Goal: Obtain resource: Download file/media

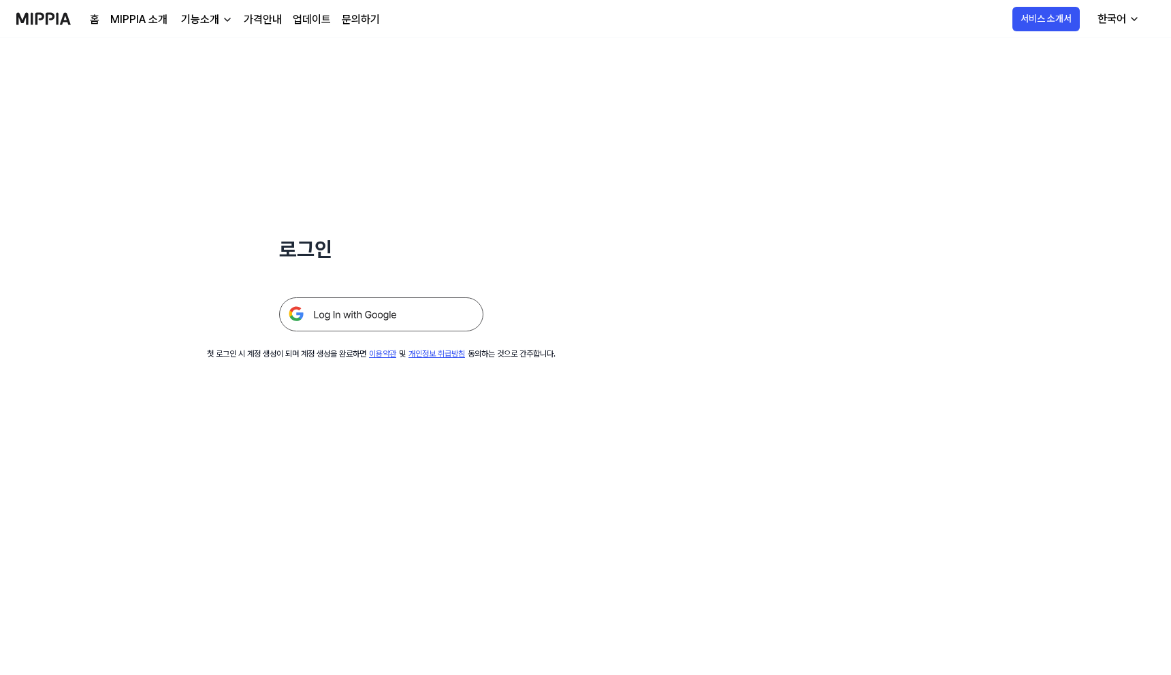
click at [359, 323] on img at bounding box center [381, 314] width 204 height 34
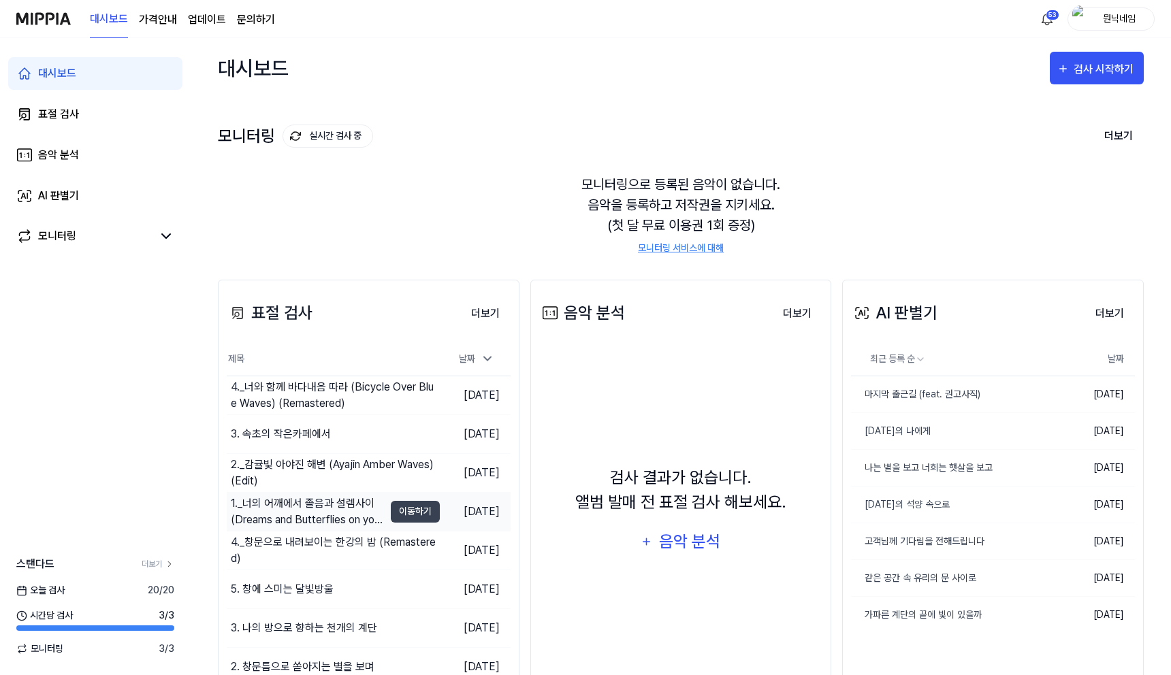
click at [285, 513] on div "1._너의 어깨에서 졸음과 설렘사이 (Dreams and Butterflies on your shoulder) (Remix)" at bounding box center [307, 512] width 153 height 33
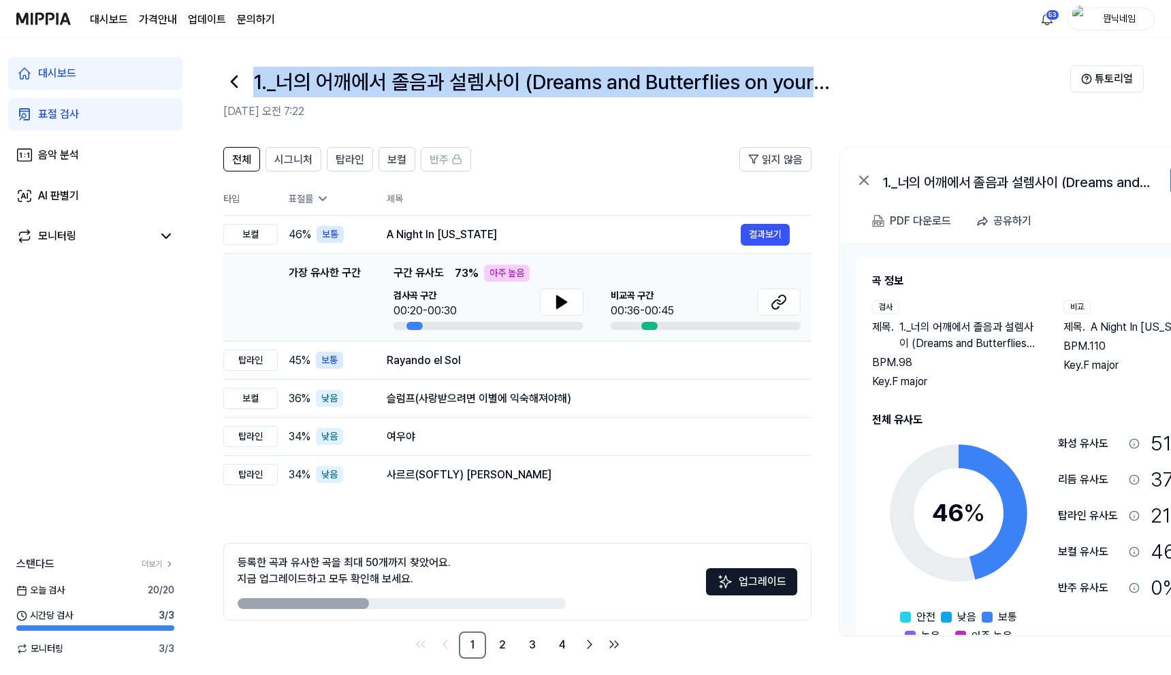
drag, startPoint x: 256, startPoint y: 84, endPoint x: 838, endPoint y: 91, distance: 582.0
click at [838, 91] on h1 "1._너의 어깨에서 졸음과 설렘사이 (Dreams and Butterflies on your shoulder) (Remix)" at bounding box center [563, 82] width 621 height 31
click at [756, 236] on button "결과보기" at bounding box center [765, 235] width 49 height 22
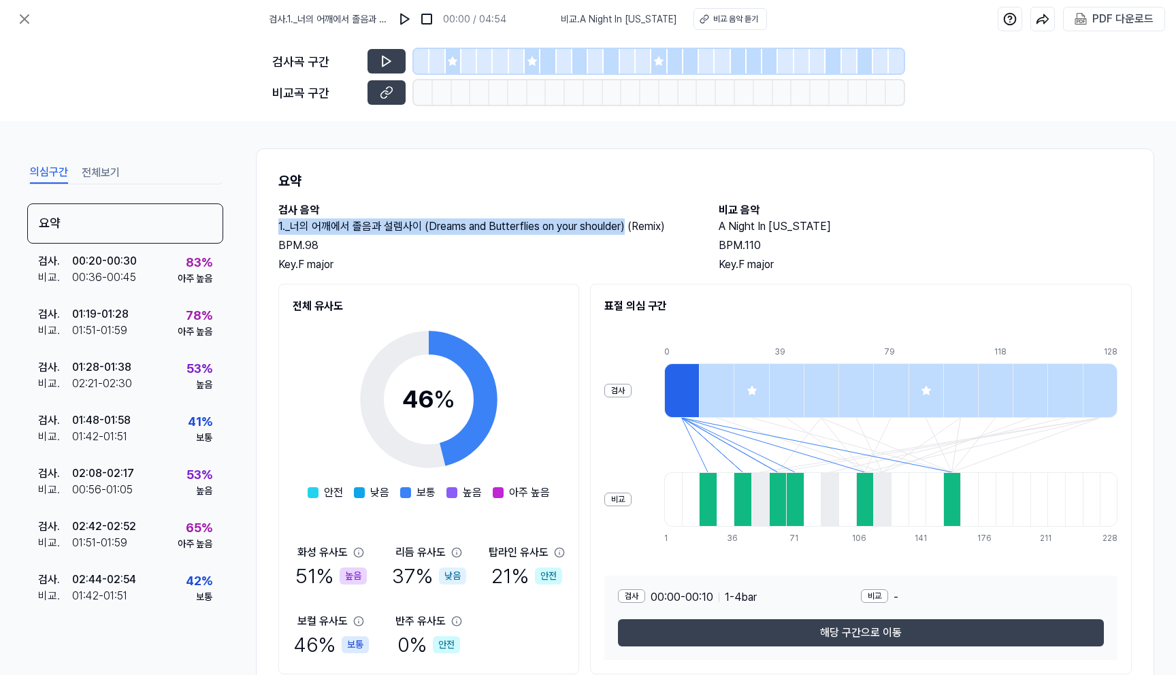
drag, startPoint x: 278, startPoint y: 221, endPoint x: 626, endPoint y: 228, distance: 347.9
click at [626, 228] on h2 "1._너의 어깨에서 졸음과 설렘사이 (Dreams and Butterflies on your shoulder) (Remix)" at bounding box center [484, 227] width 413 height 16
copy h2 "1._너의 어깨에서 졸음과 설렘사이 (Dreams and Butterflies on your shoulder)"
click at [1130, 27] on div "PDF 다운로드" at bounding box center [1123, 19] width 61 height 18
click at [18, 13] on icon at bounding box center [24, 19] width 16 height 16
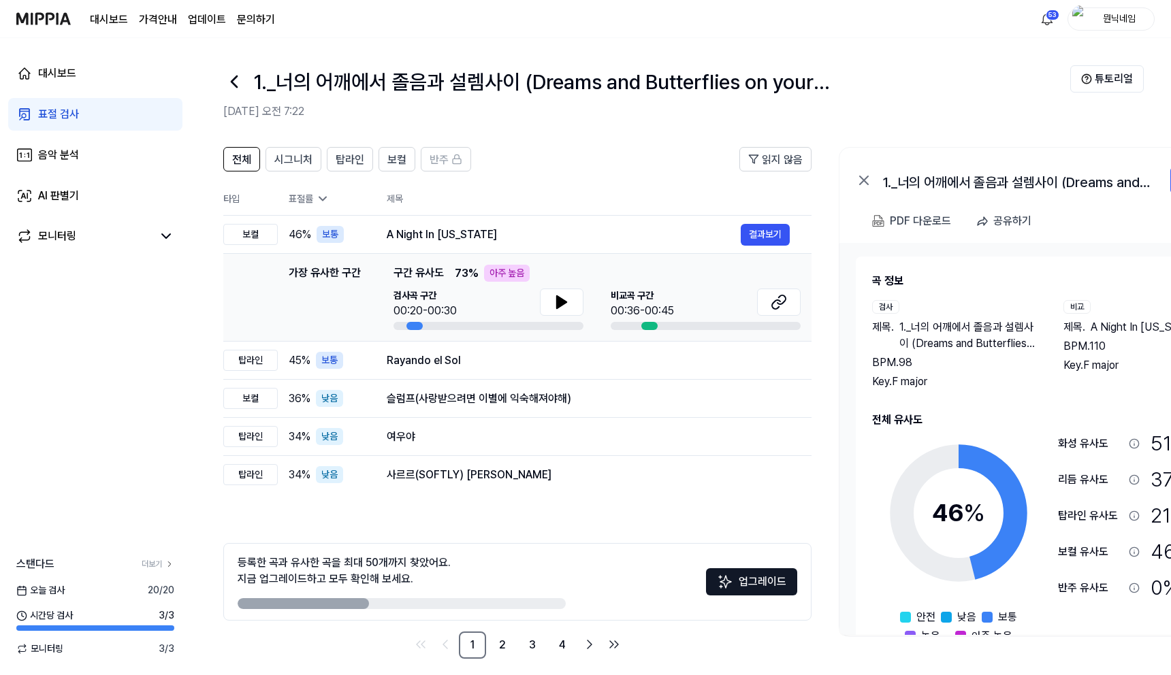
click at [233, 84] on icon at bounding box center [233, 81] width 5 height 11
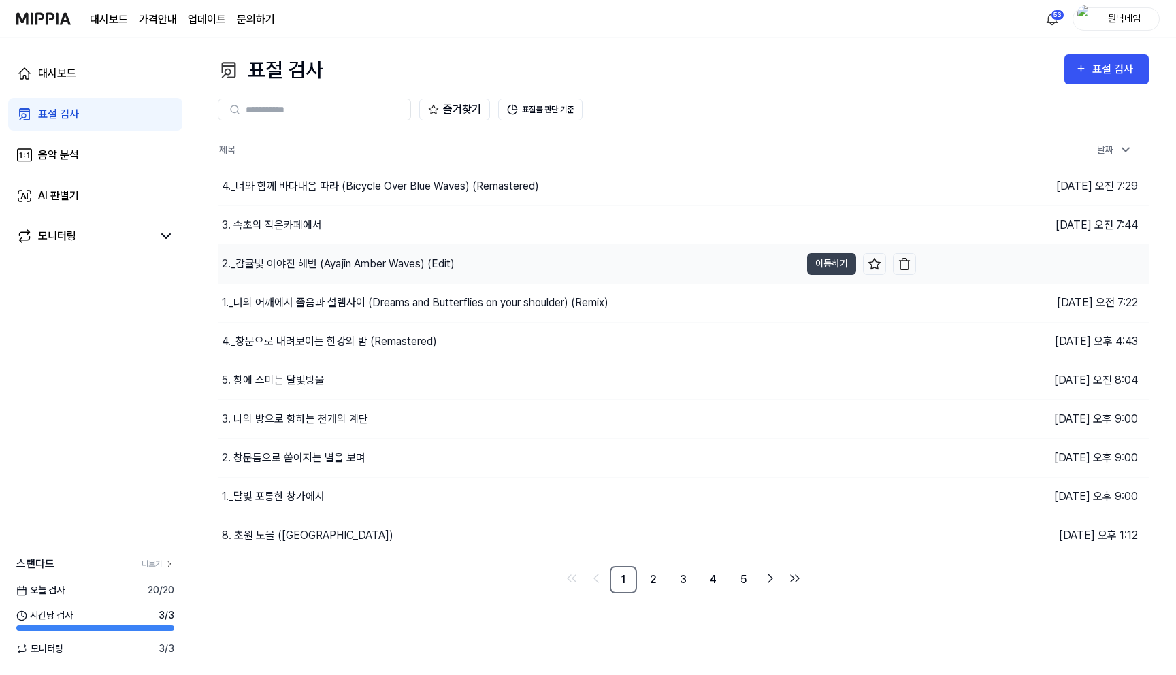
click at [285, 261] on div "2._감귤빛 아야진 해변 (Ayajin Amber Waves) (Edit)" at bounding box center [338, 264] width 233 height 16
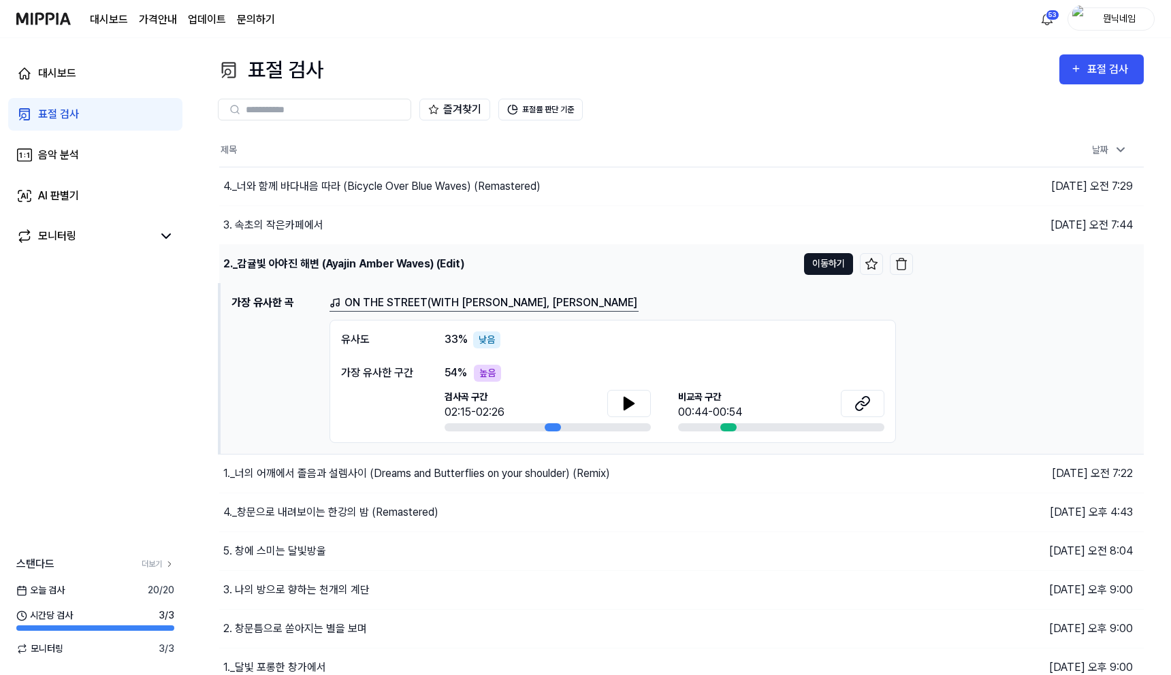
click at [824, 259] on button "이동하기" at bounding box center [828, 264] width 49 height 22
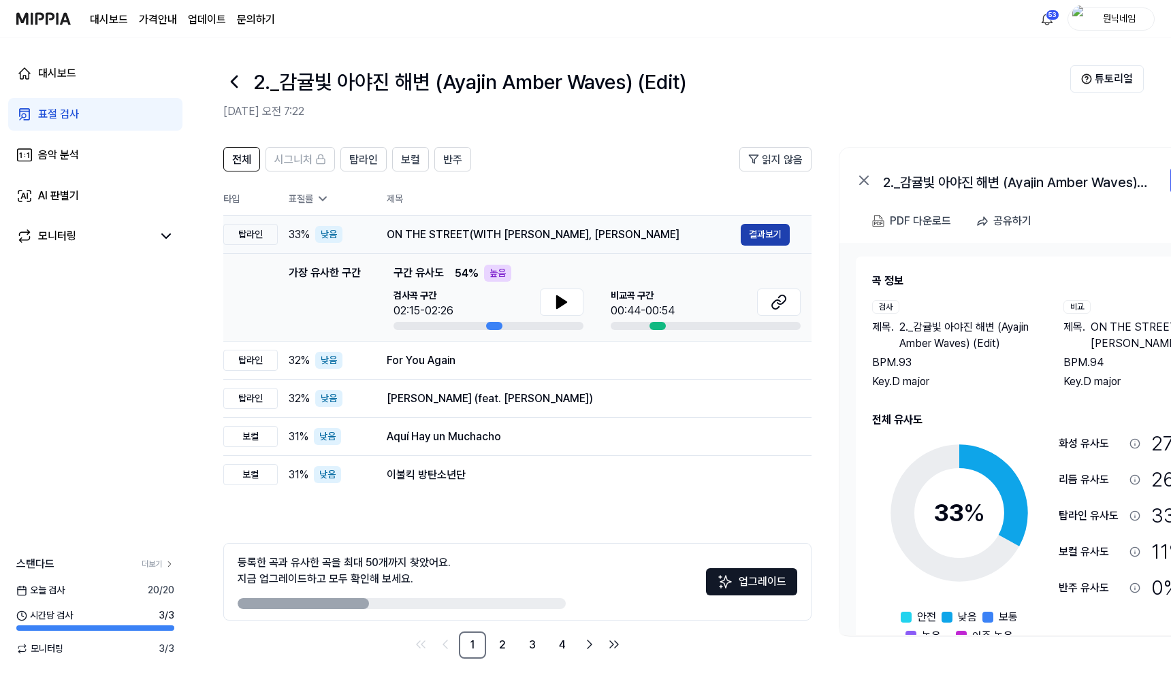
click at [777, 238] on button "결과보기" at bounding box center [765, 235] width 49 height 22
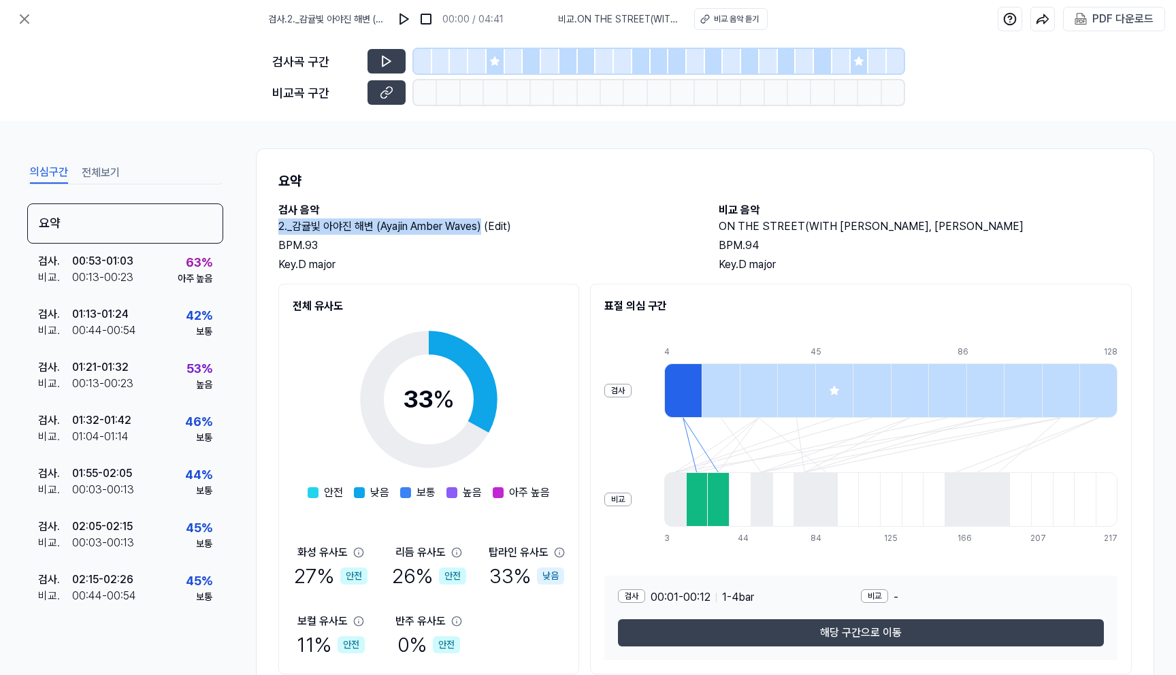
drag, startPoint x: 276, startPoint y: 223, endPoint x: 481, endPoint y: 221, distance: 205.6
click at [481, 221] on div "요약 검사 음악 2._감귤빛 아야진 해변 (Ayajin Amber Waves) (Edit) BPM. 93 Key. D major 비교 음악 O…" at bounding box center [705, 422] width 899 height 549
copy div "검사 음악 2._감귤빛 아야진 해변 (Ayajin Amber Waves)"
click at [1110, 13] on div "PDF 다운로드" at bounding box center [1123, 19] width 61 height 18
click at [31, 13] on icon at bounding box center [24, 19] width 16 height 16
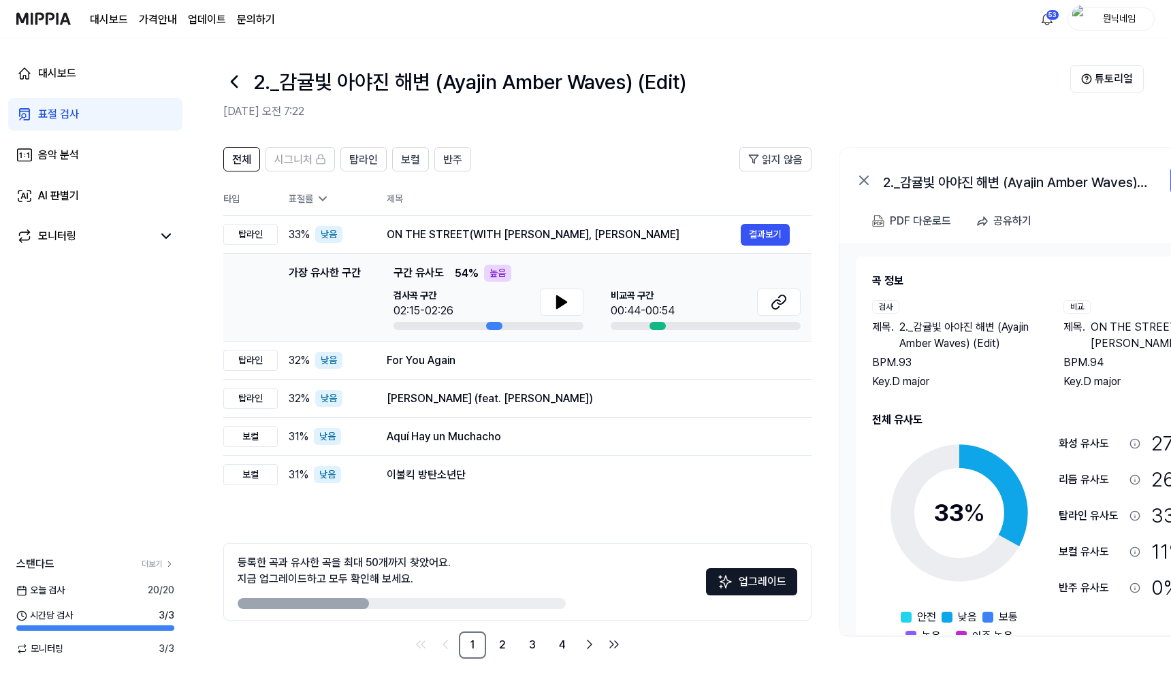
click at [236, 81] on icon at bounding box center [234, 82] width 22 height 22
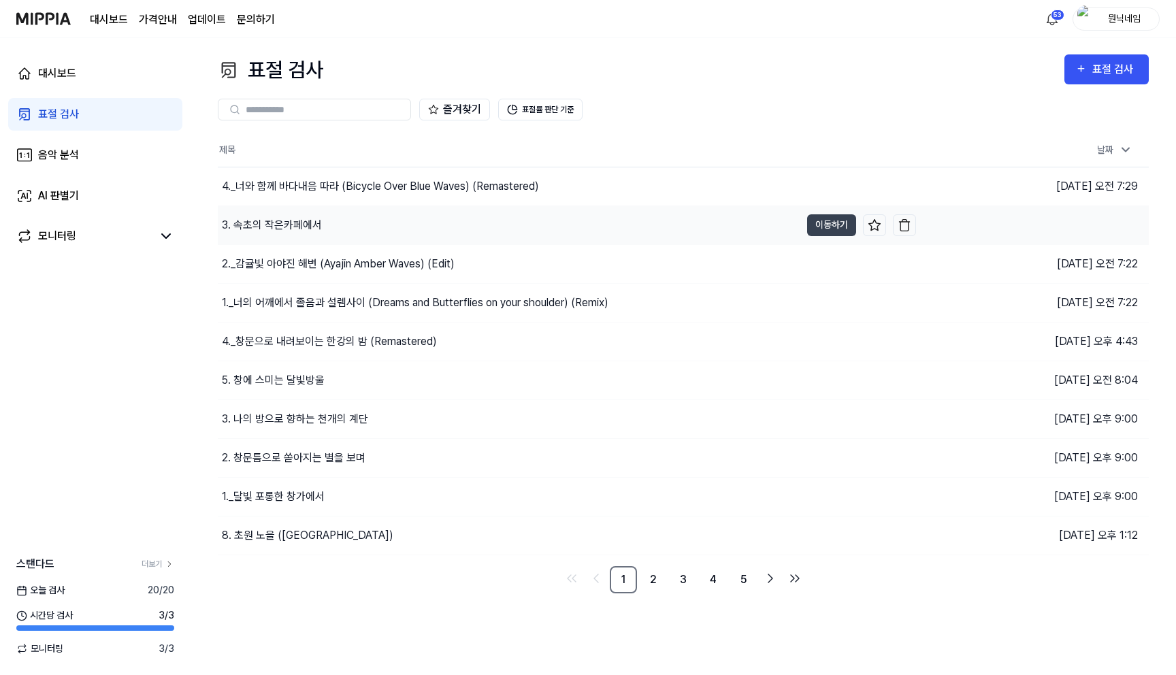
click at [269, 223] on div "3. 속초의 작은카페에서" at bounding box center [272, 225] width 100 height 16
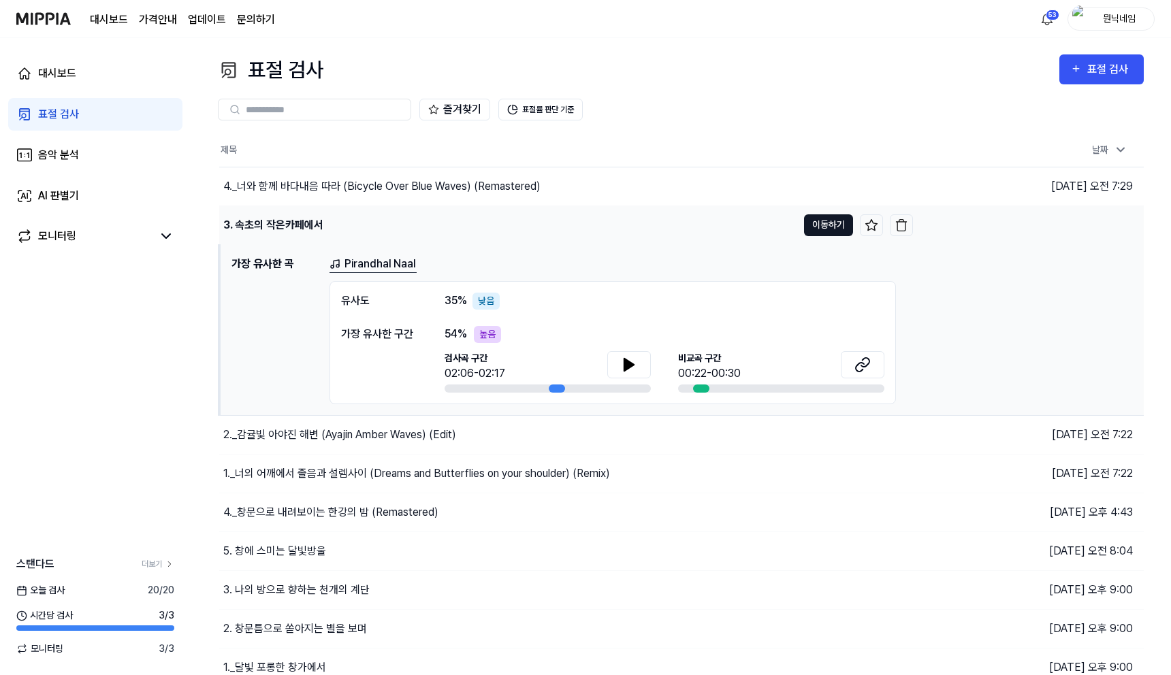
click at [818, 231] on button "이동하기" at bounding box center [828, 225] width 49 height 22
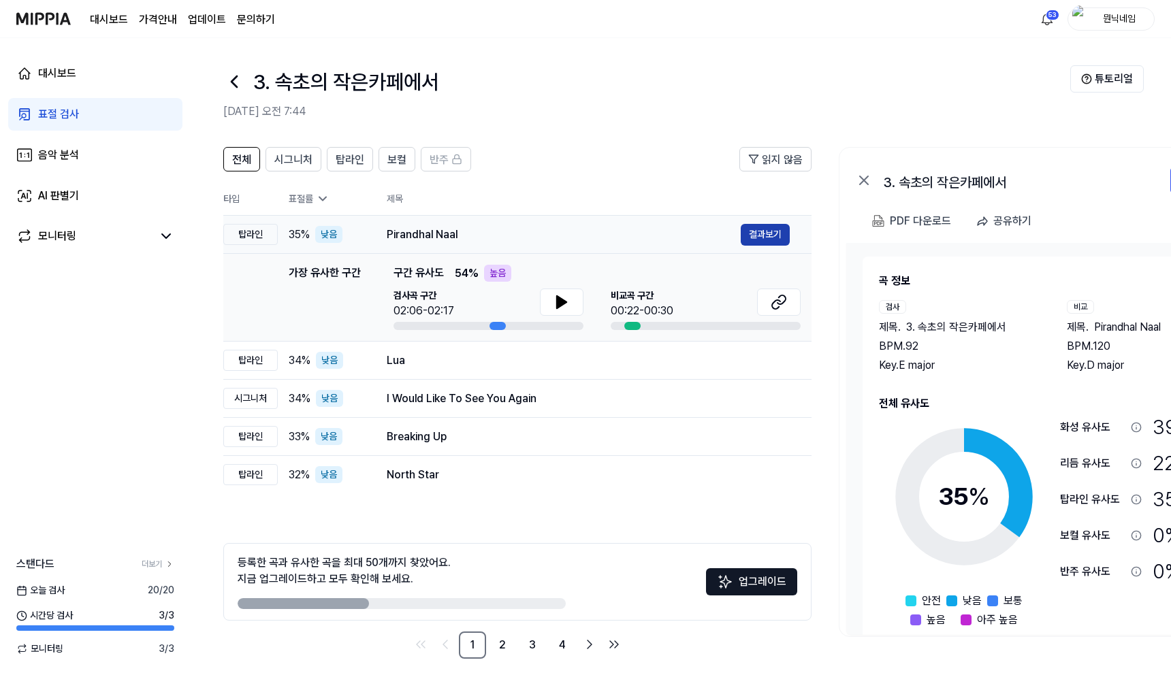
click at [755, 238] on button "결과보기" at bounding box center [765, 235] width 49 height 22
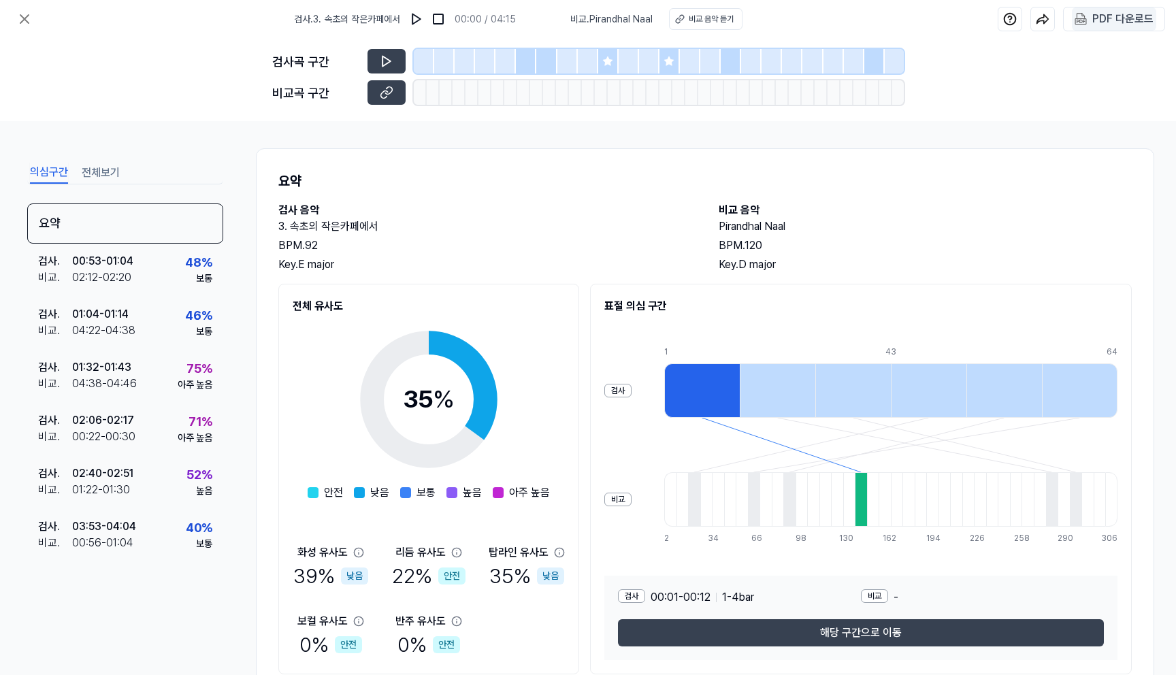
click at [1116, 20] on div "PDF 다운로드" at bounding box center [1123, 19] width 61 height 18
click at [19, 14] on icon at bounding box center [24, 19] width 16 height 16
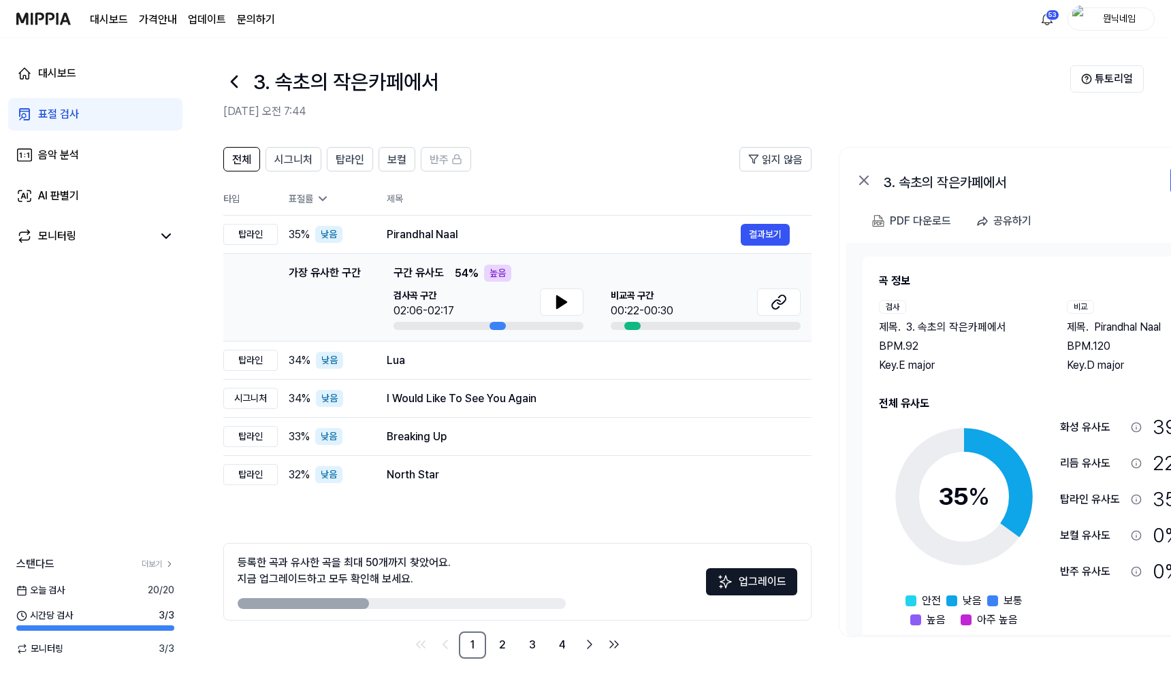
click at [236, 84] on icon at bounding box center [234, 82] width 22 height 22
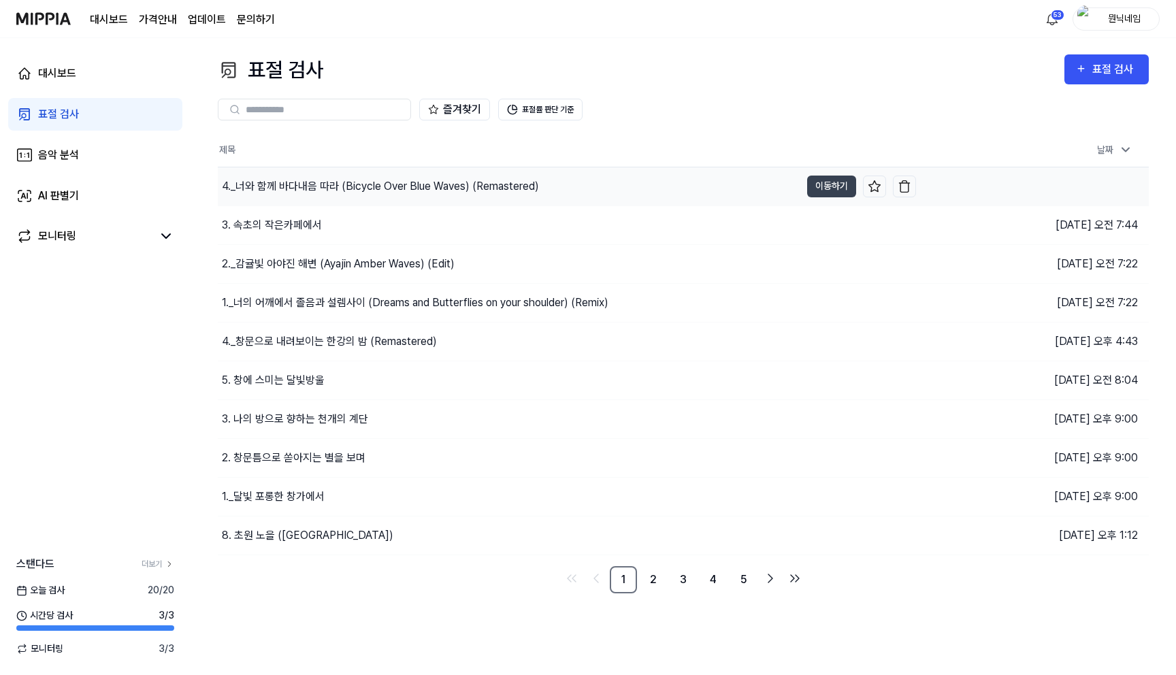
click at [306, 180] on div "4._너와 함께 바다내음 따라 (Bicycle Over Blue Waves) (Remastered)" at bounding box center [380, 186] width 317 height 16
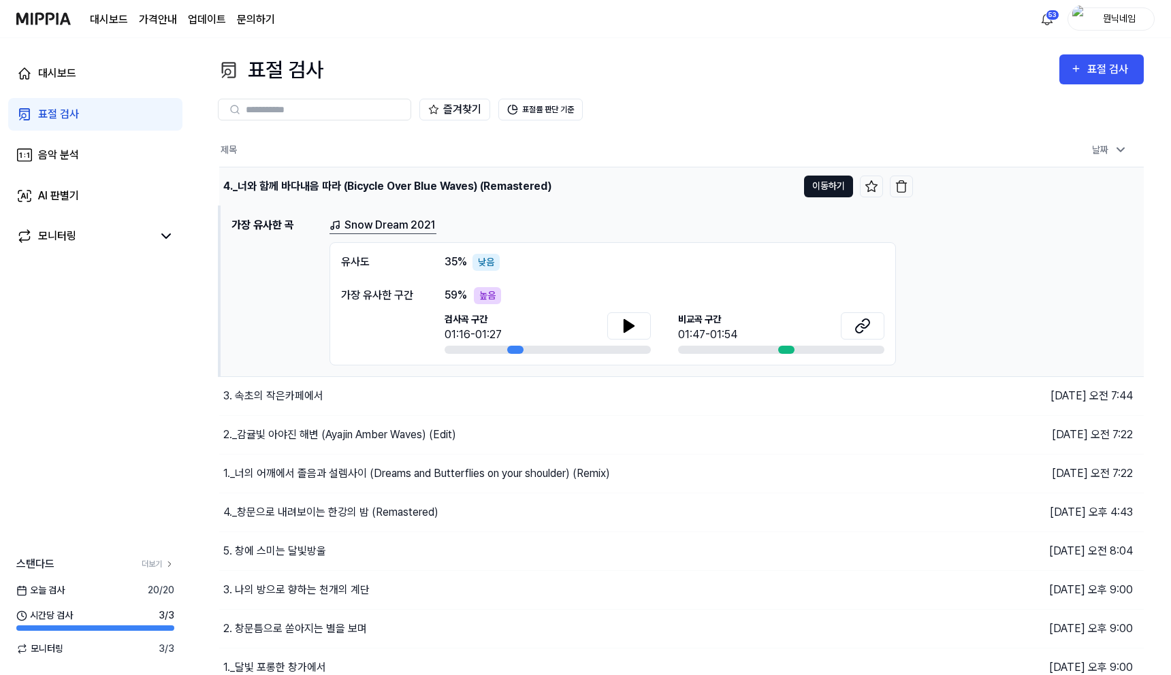
click at [821, 189] on button "이동하기" at bounding box center [828, 187] width 49 height 22
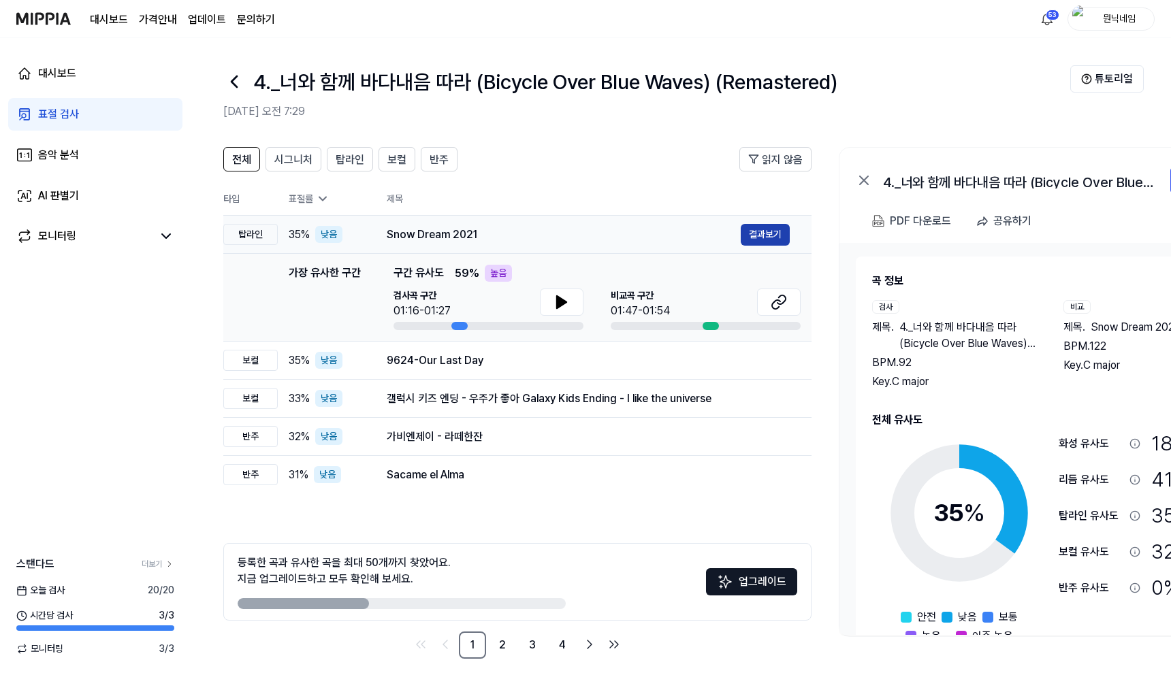
click at [766, 238] on button "결과보기" at bounding box center [765, 235] width 49 height 22
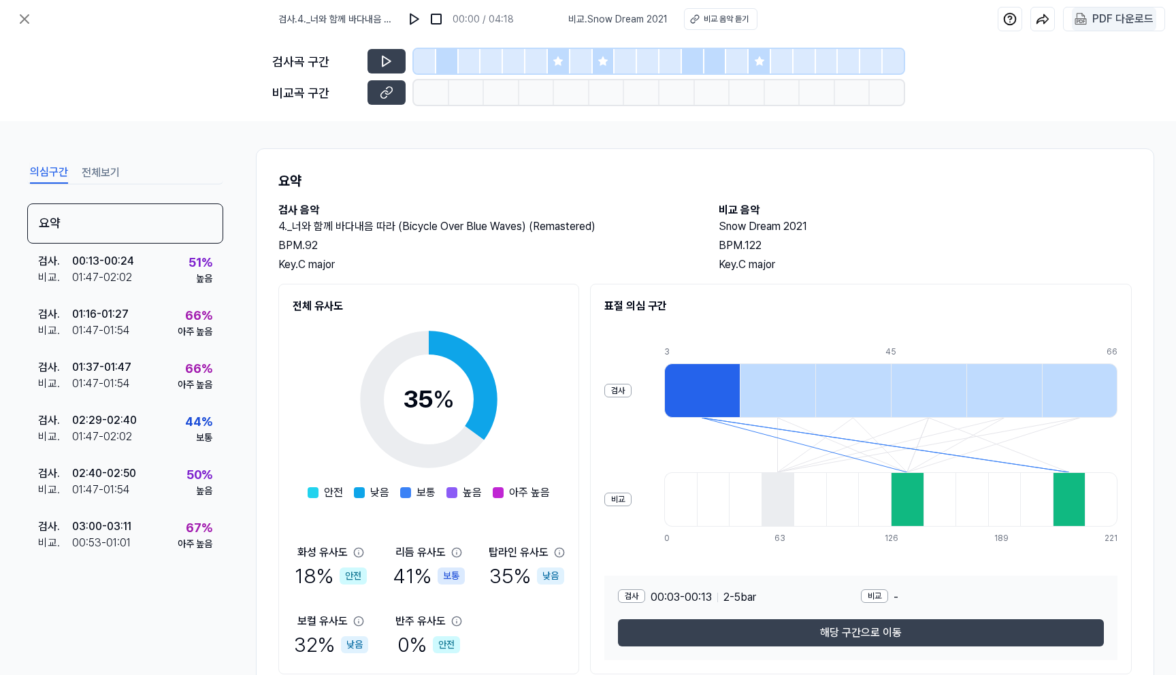
click at [1099, 28] on 다운로드 "PDF 다운로드" at bounding box center [1114, 18] width 84 height 23
